Goal: Task Accomplishment & Management: Use online tool/utility

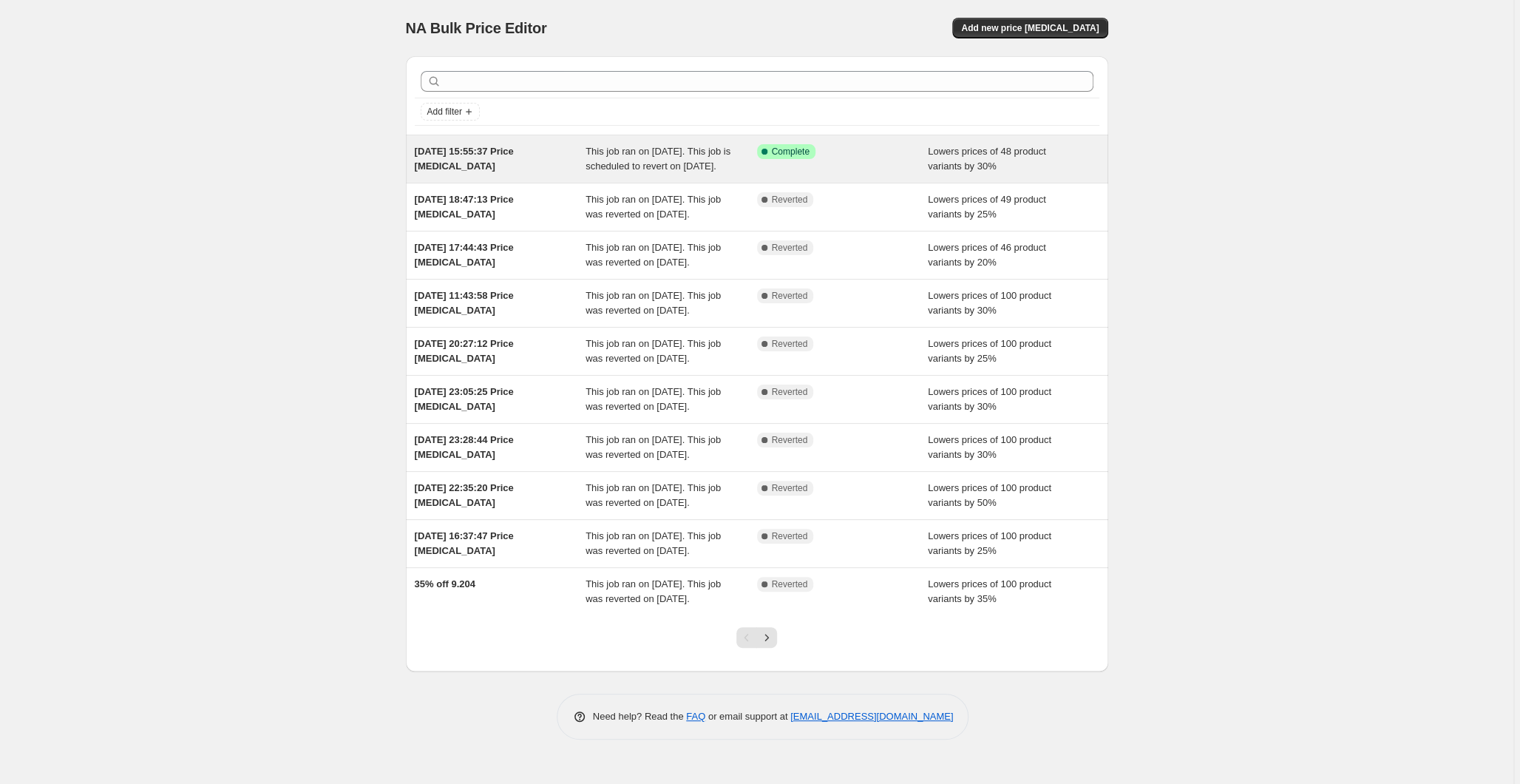
click at [514, 157] on span "[DATE] 15:55:37 Price [MEDICAL_DATA]" at bounding box center [464, 159] width 99 height 26
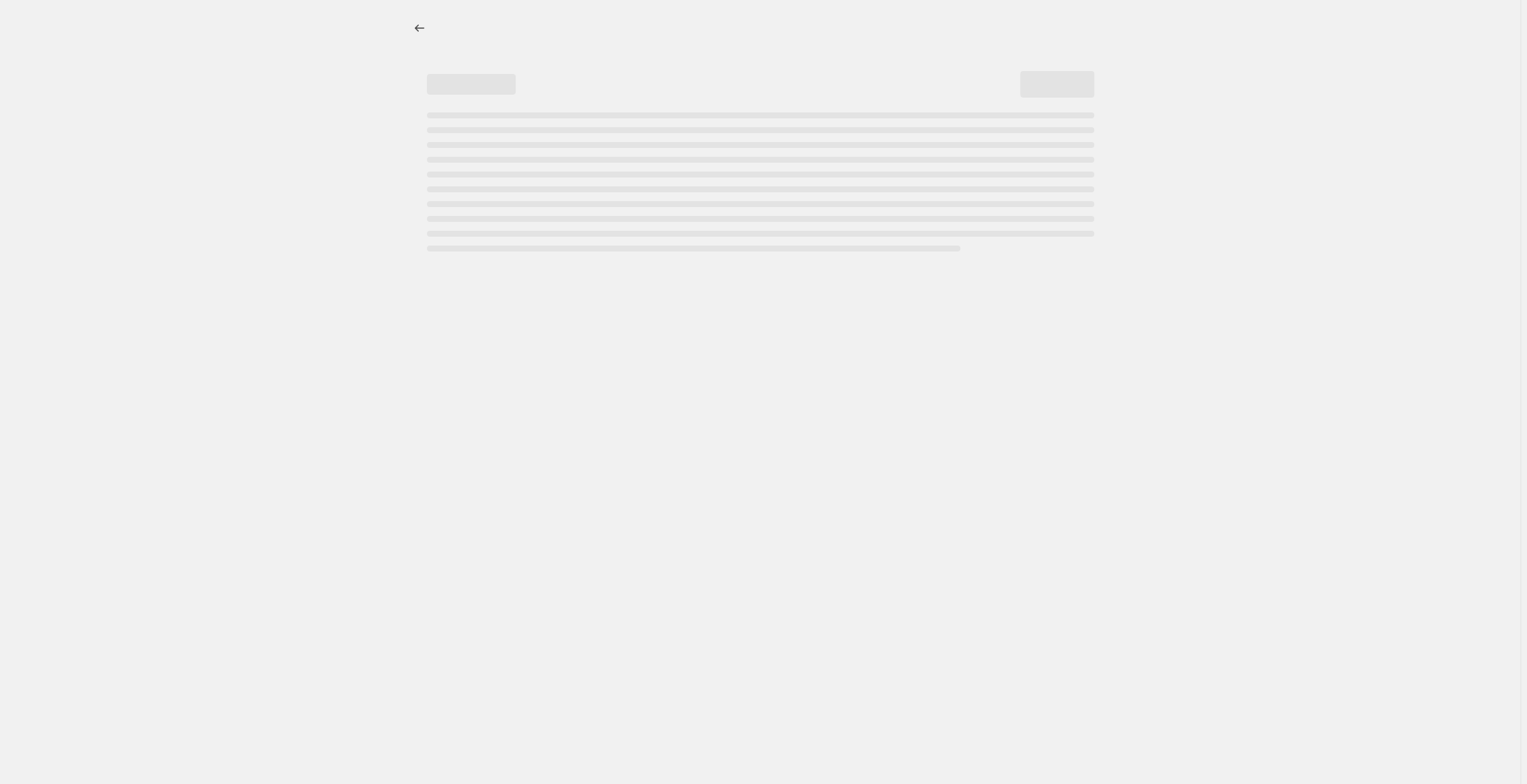
select select "percentage"
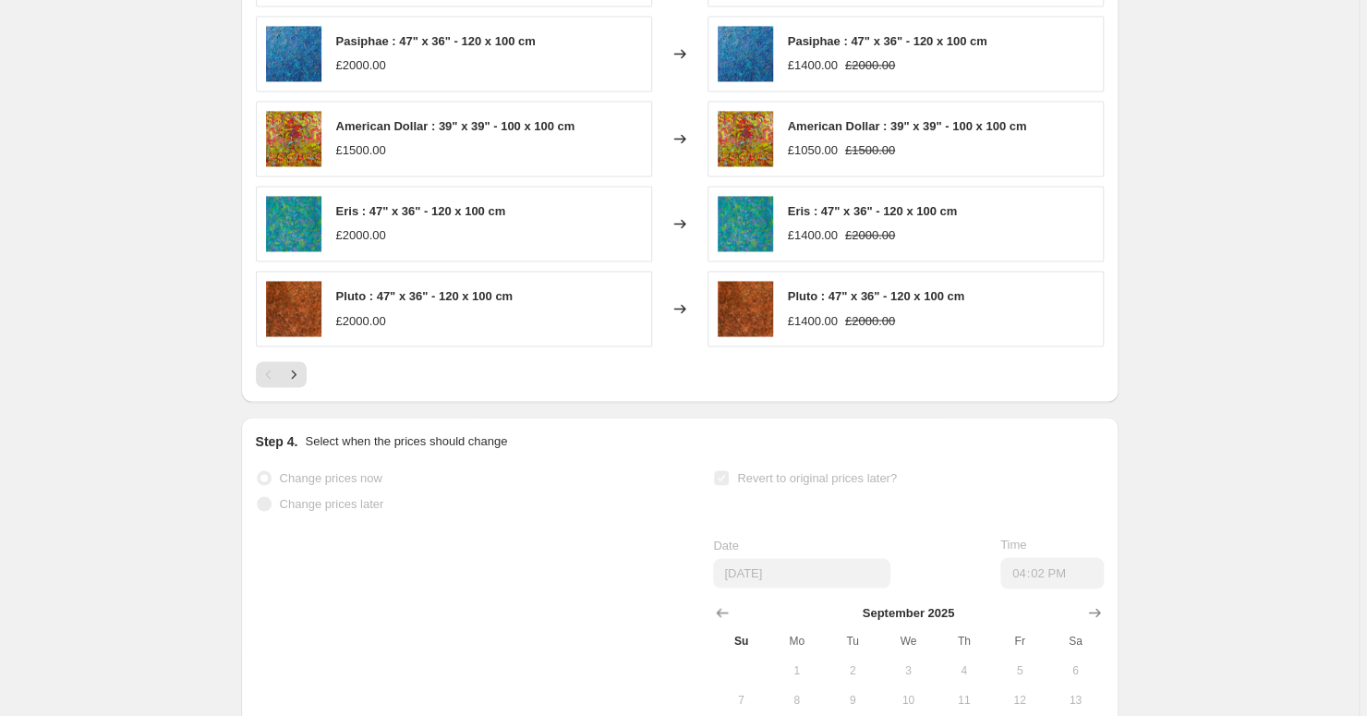
scroll to position [1654, 0]
